Goal: Leave review/rating

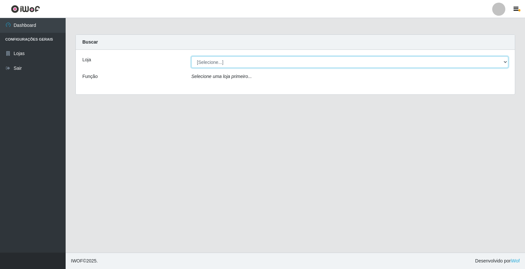
drag, startPoint x: 215, startPoint y: 64, endPoint x: 208, endPoint y: 60, distance: 7.5
click at [208, 60] on select "[Selecione...] Casatudo BR" at bounding box center [349, 61] width 317 height 11
select select "197"
click at [191, 56] on select "[Selecione...] Casatudo BR" at bounding box center [349, 61] width 317 height 11
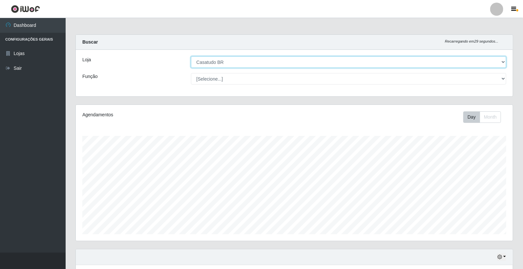
scroll to position [108, 0]
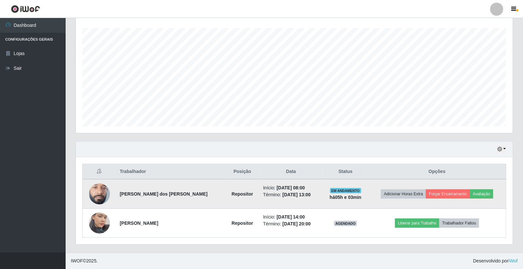
click at [286, 195] on time "[DATE] 13:00" at bounding box center [297, 194] width 28 height 5
drag, startPoint x: 279, startPoint y: 193, endPoint x: 311, endPoint y: 196, distance: 32.0
click at [311, 196] on td "Início: [DATE] 08:00 Término: [DATE] 13:00" at bounding box center [291, 195] width 64 height 30
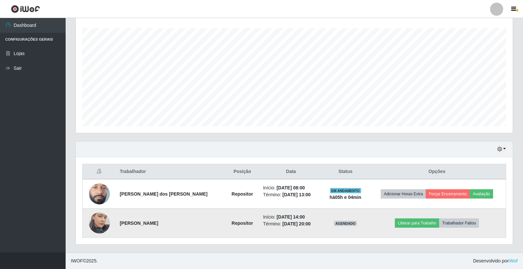
click at [293, 224] on time "[DATE] 20:00" at bounding box center [297, 224] width 28 height 5
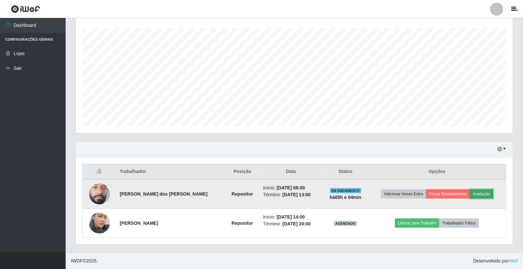
click at [478, 196] on button "Avaliação" at bounding box center [481, 194] width 23 height 9
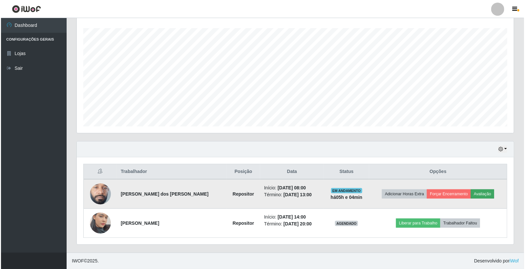
scroll to position [136, 433]
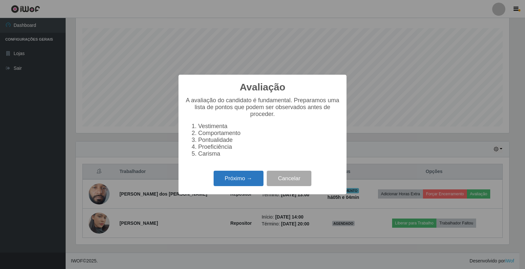
click at [248, 176] on button "Próximo →" at bounding box center [239, 178] width 50 height 15
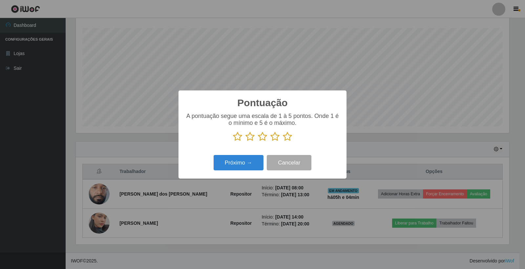
scroll to position [328118, 327820]
click at [290, 138] on icon at bounding box center [287, 137] width 9 height 10
click at [283, 142] on input "radio" at bounding box center [283, 142] width 0 height 0
click at [233, 167] on button "Próximo →" at bounding box center [239, 162] width 50 height 15
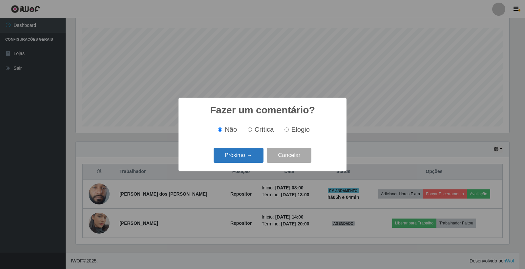
click at [241, 155] on button "Próximo →" at bounding box center [239, 155] width 50 height 15
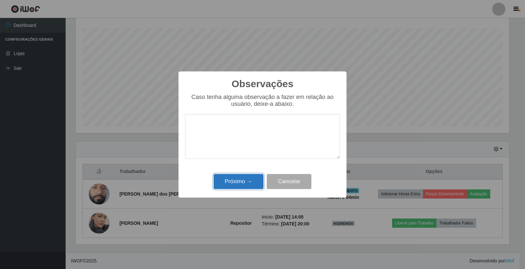
click at [238, 180] on button "Próximo →" at bounding box center [239, 181] width 50 height 15
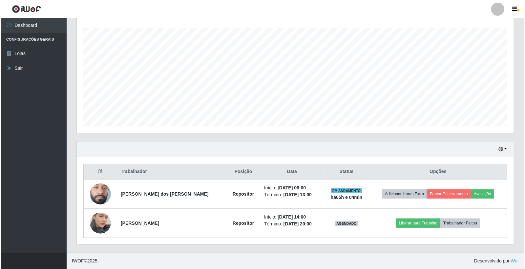
scroll to position [136, 437]
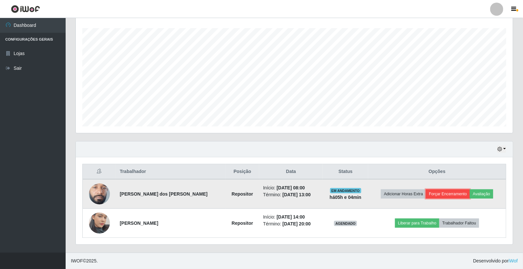
click at [437, 192] on button "Forçar Encerramento" at bounding box center [448, 194] width 44 height 9
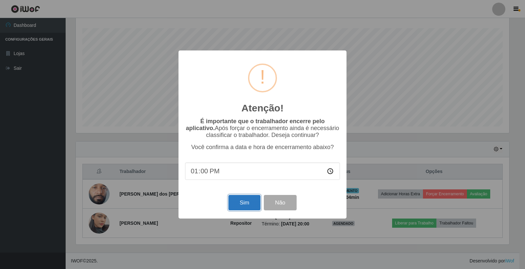
click at [253, 203] on button "Sim" at bounding box center [244, 202] width 32 height 15
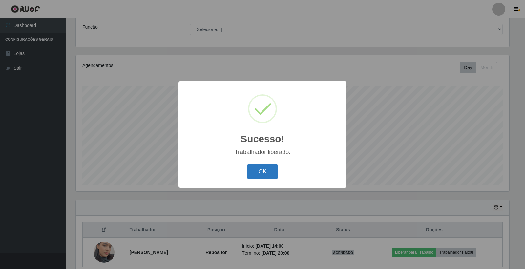
click at [270, 168] on button "OK" at bounding box center [263, 171] width 31 height 15
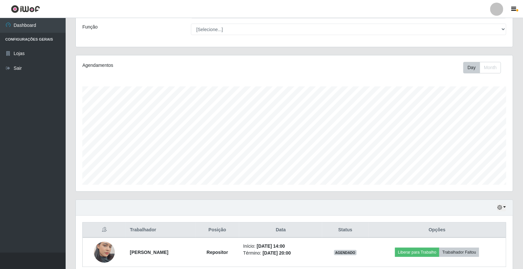
scroll to position [79, 0]
